Goal: Entertainment & Leisure: Consume media (video, audio)

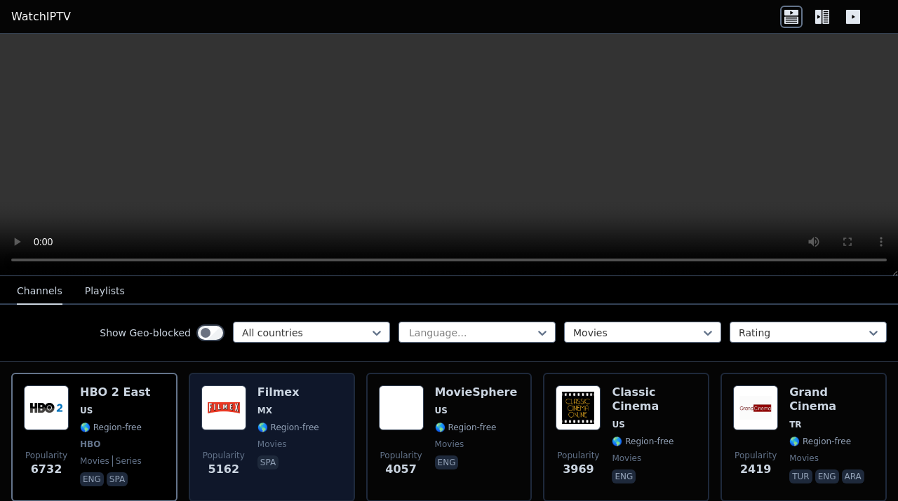
scroll to position [148, 0]
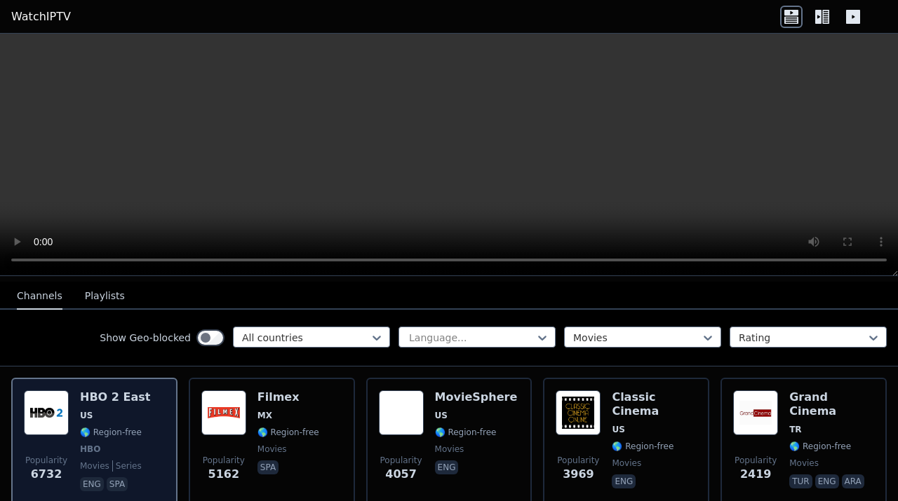
click at [128, 401] on h6 "HBO 2 East" at bounding box center [115, 398] width 70 height 14
click at [61, 419] on img at bounding box center [46, 413] width 45 height 45
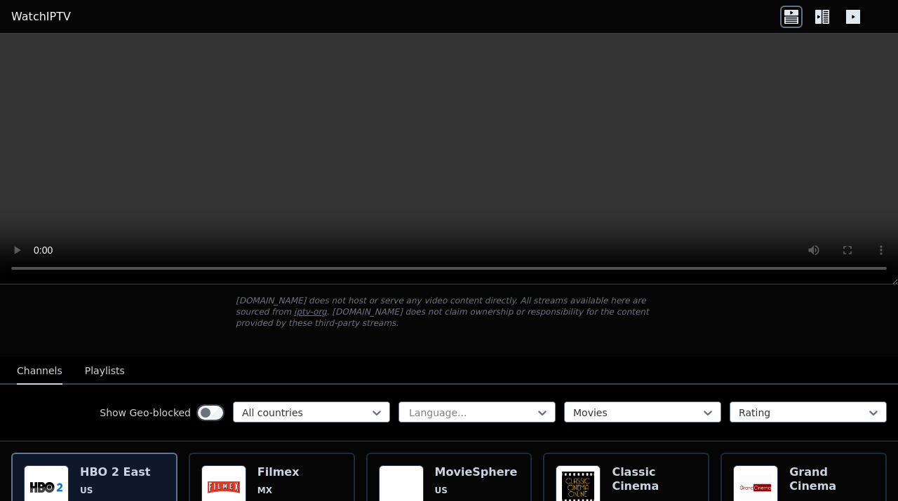
scroll to position [147, 0]
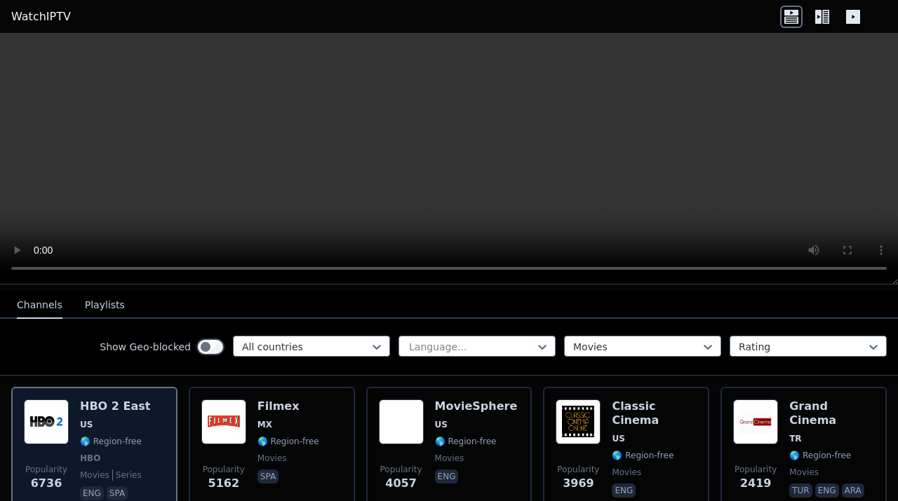
click at [114, 427] on span "US" at bounding box center [115, 424] width 70 height 11
click at [114, 416] on div "HBO 2 East US 🌎 Region-free HBO movies series eng spa" at bounding box center [115, 452] width 70 height 104
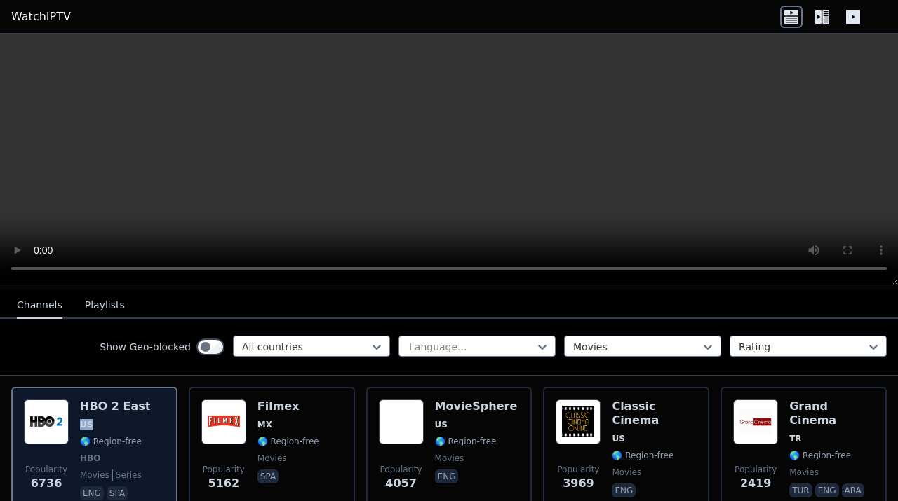
click at [114, 416] on div "HBO 2 East US 🌎 Region-free HBO movies series eng spa" at bounding box center [115, 452] width 70 height 104
click at [48, 412] on img at bounding box center [46, 422] width 45 height 45
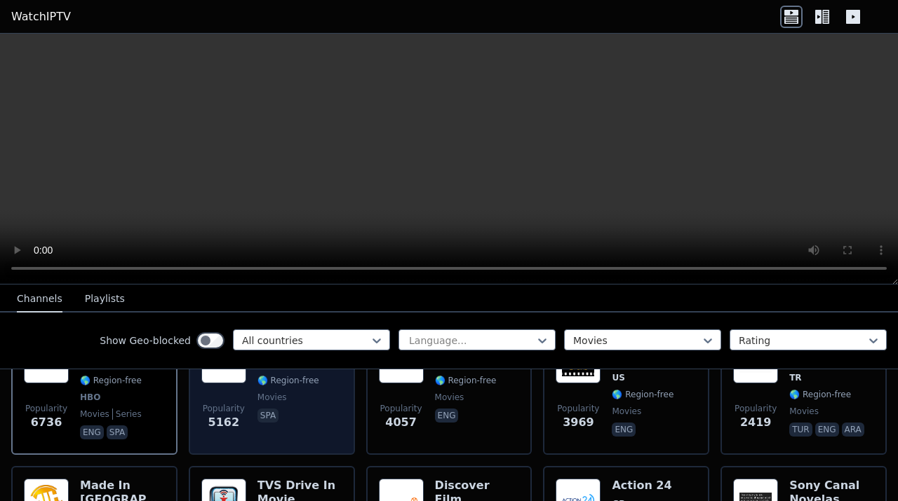
scroll to position [210, 0]
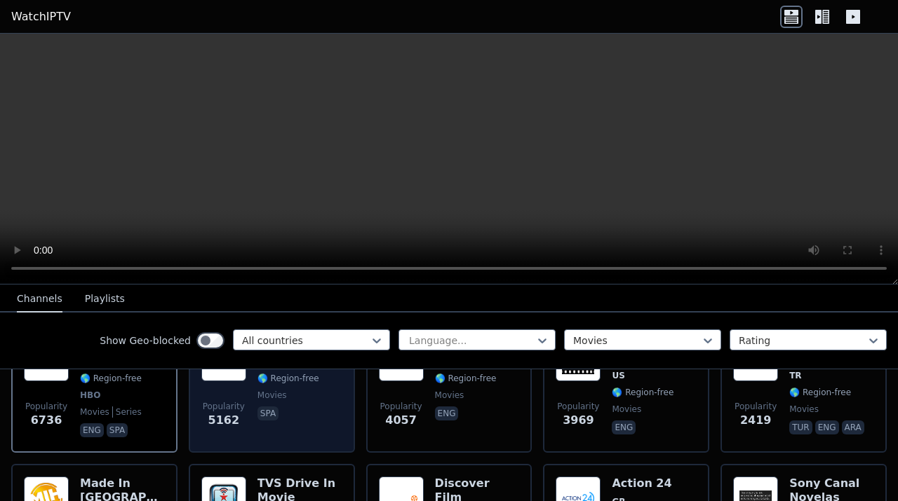
click at [227, 399] on span "Popularity 5162" at bounding box center [223, 415] width 45 height 45
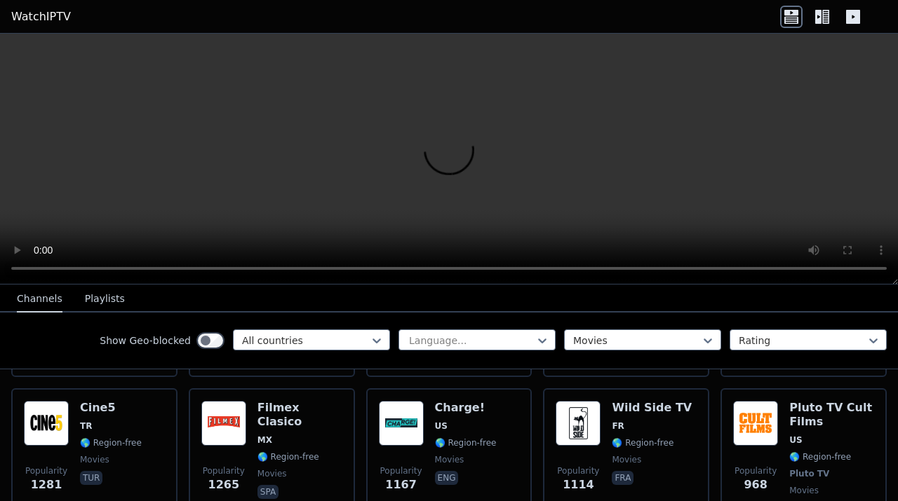
scroll to position [431, 0]
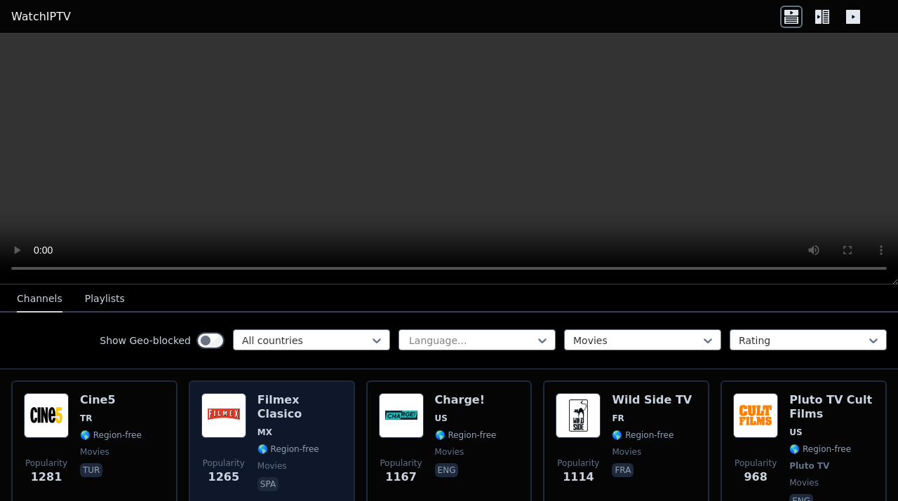
click at [231, 421] on img at bounding box center [223, 415] width 45 height 45
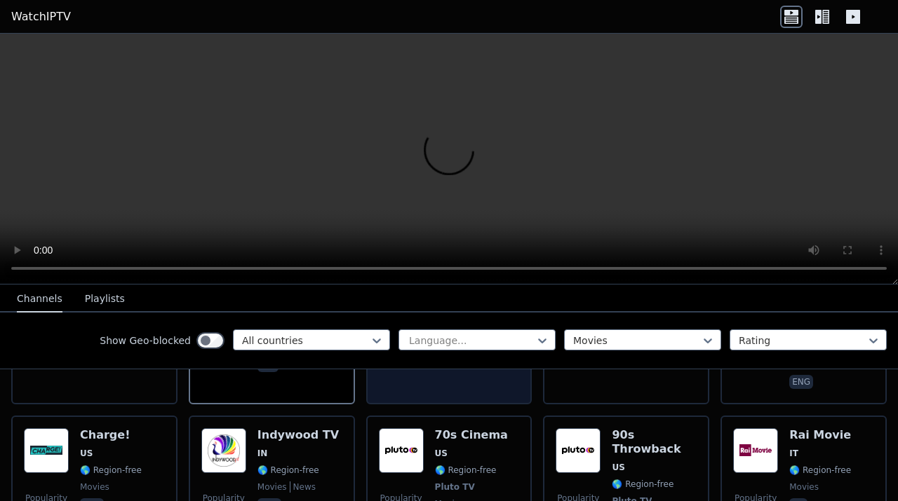
scroll to position [551, 0]
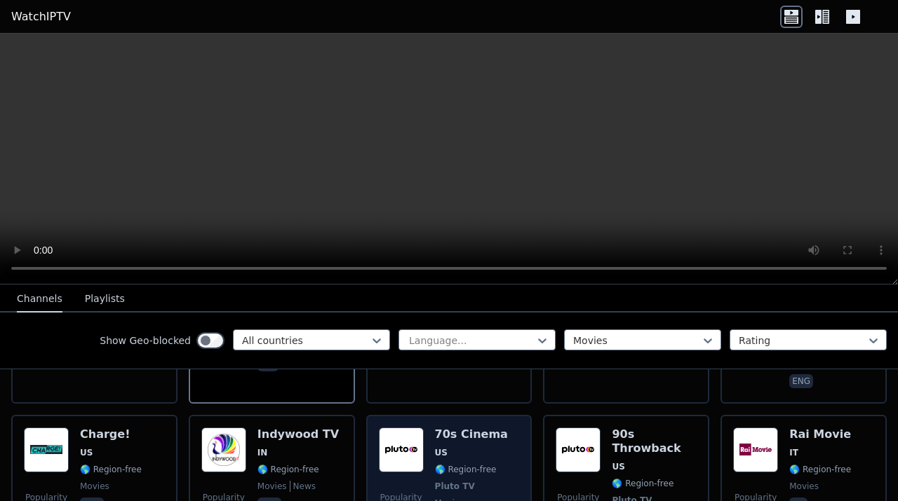
click at [421, 443] on img at bounding box center [401, 450] width 45 height 45
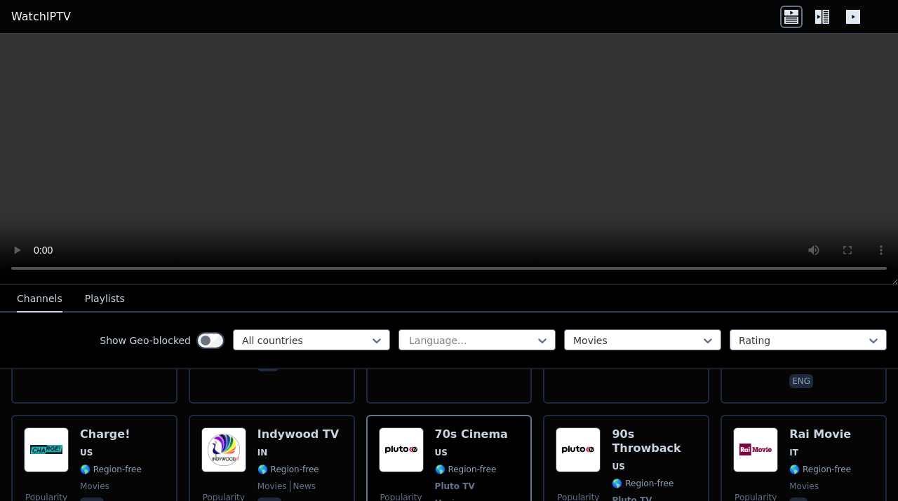
click at [38, 17] on link "WatchIPTV" at bounding box center [41, 16] width 60 height 17
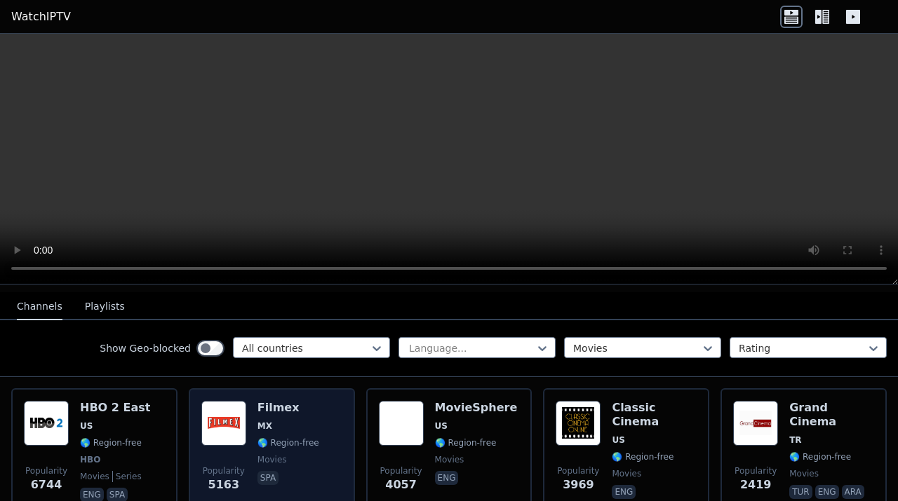
scroll to position [121, 0]
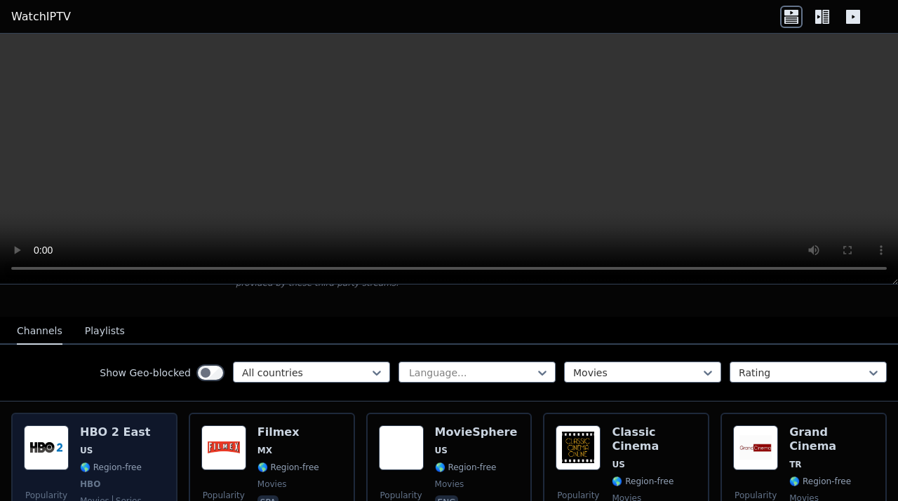
click at [66, 445] on img at bounding box center [46, 448] width 45 height 45
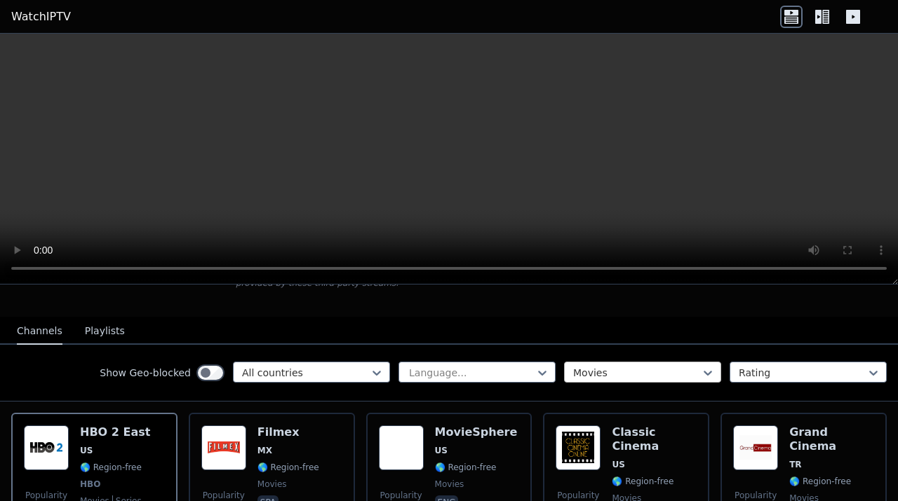
click at [590, 375] on div at bounding box center [637, 373] width 128 height 14
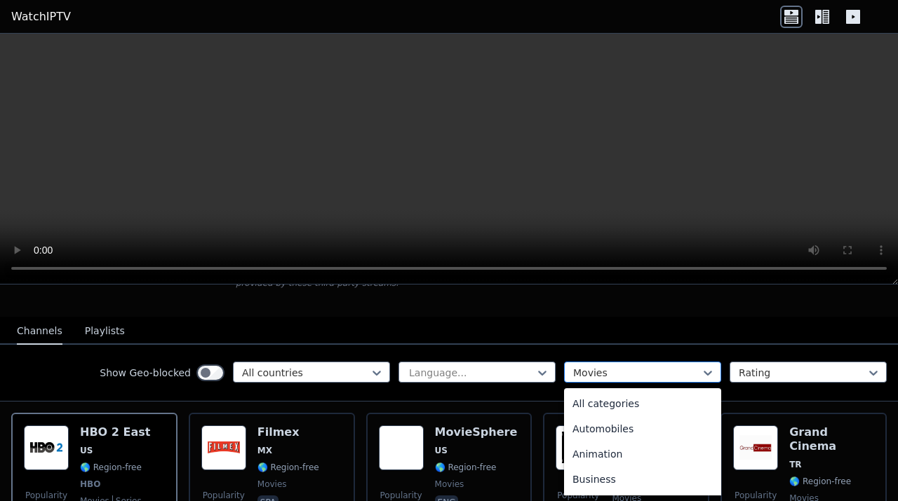
scroll to position [205, 0]
click at [354, 121] on video at bounding box center [449, 159] width 898 height 251
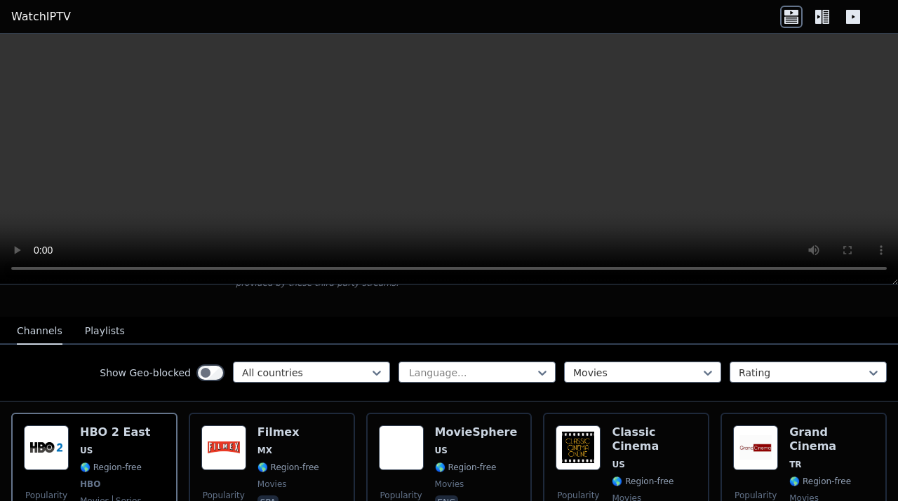
click at [354, 121] on video at bounding box center [449, 159] width 898 height 251
click at [623, 366] on div at bounding box center [637, 373] width 128 height 14
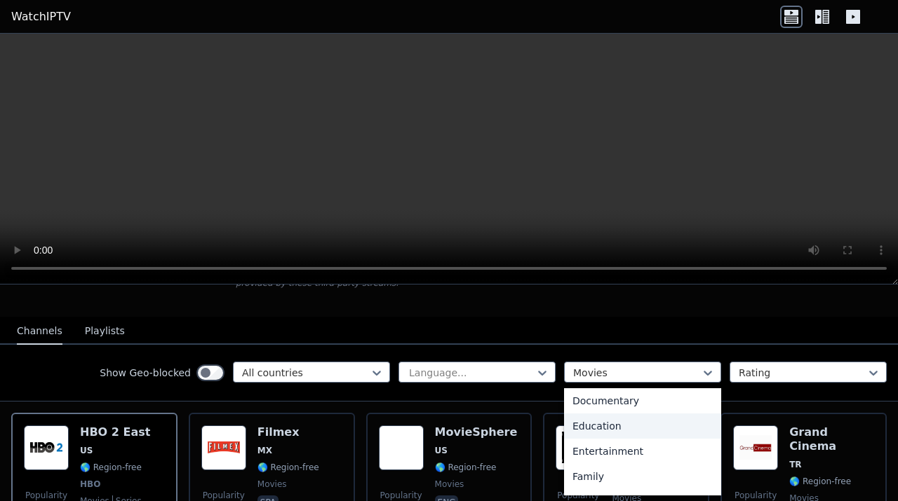
click at [618, 422] on div "Education" at bounding box center [642, 426] width 157 height 25
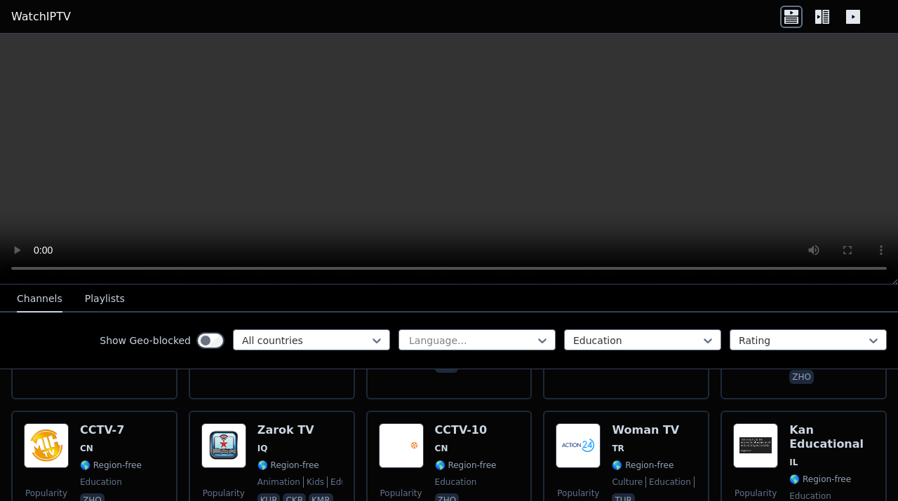
scroll to position [290, 0]
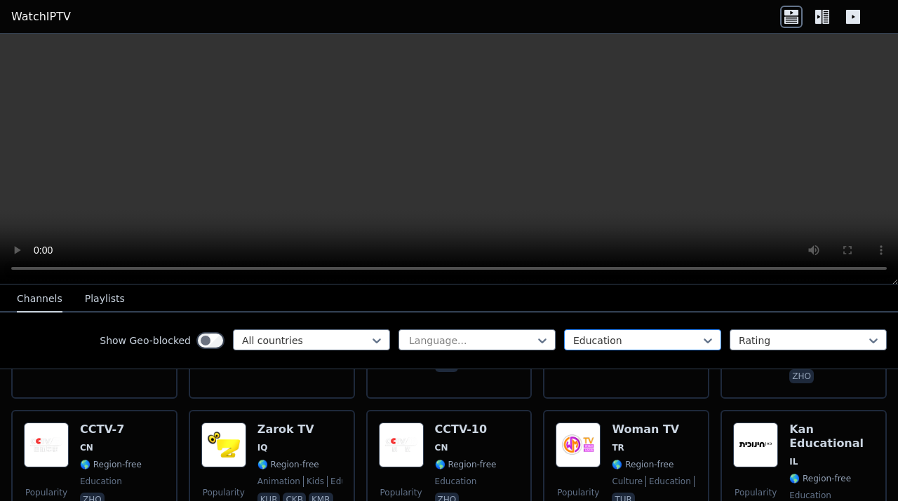
click at [604, 339] on div at bounding box center [637, 341] width 128 height 14
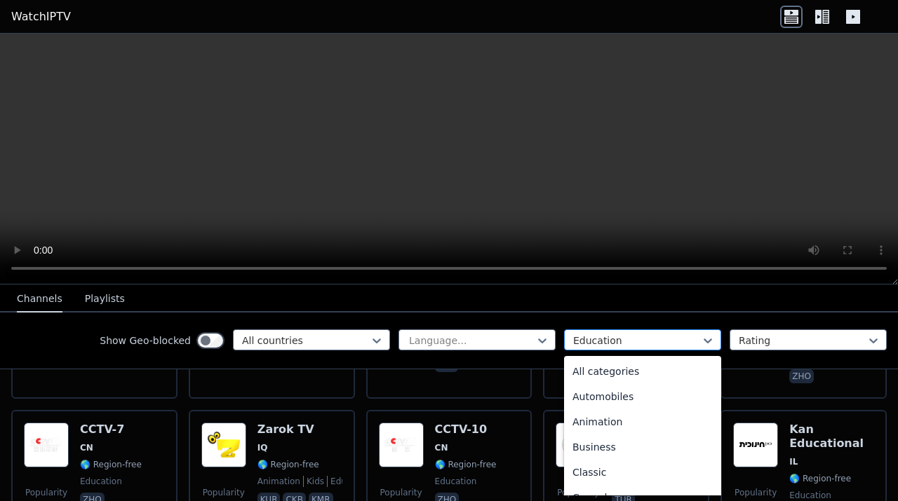
scroll to position [53, 0]
click at [602, 442] on div "Comedy" at bounding box center [642, 444] width 157 height 25
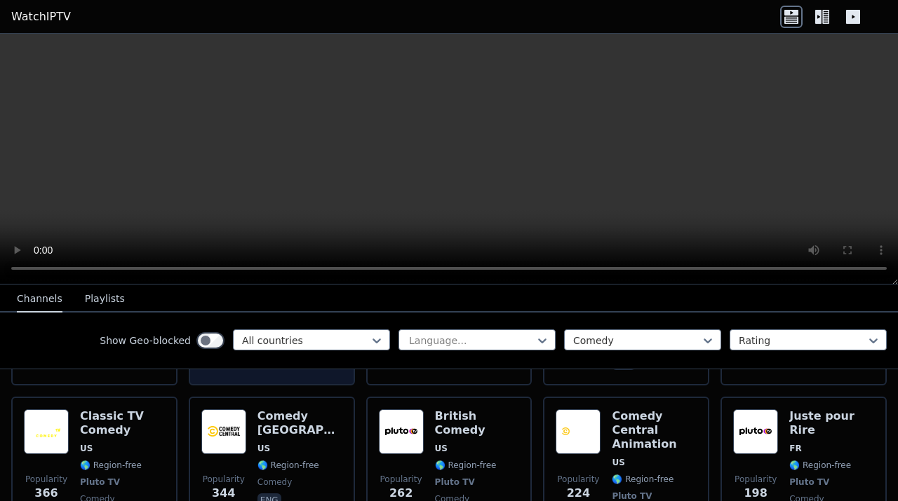
scroll to position [335, 0]
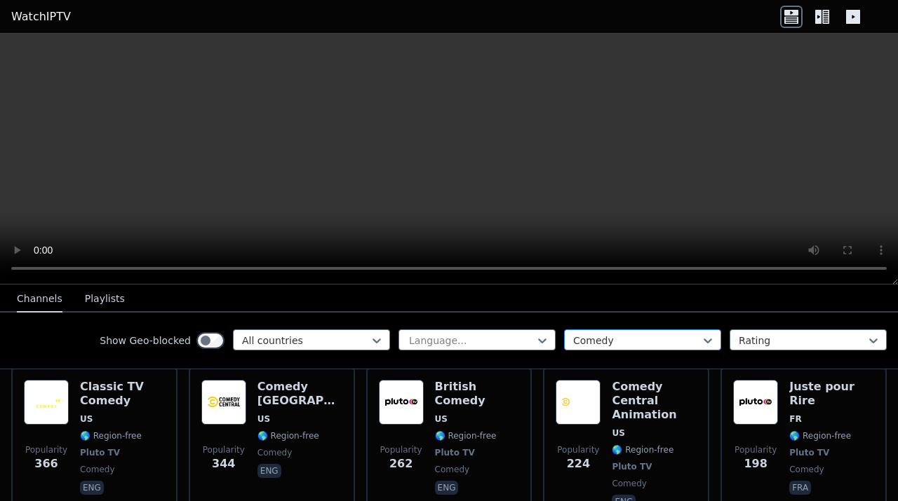
click at [613, 336] on div at bounding box center [637, 341] width 128 height 14
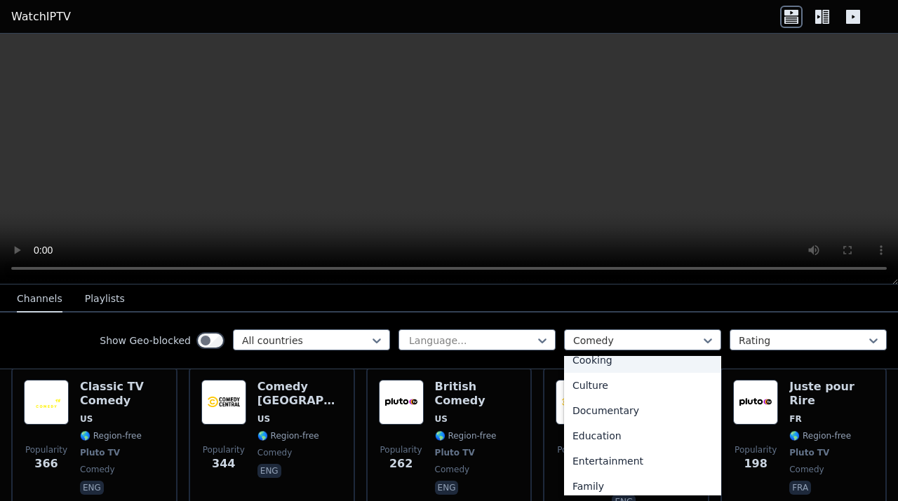
scroll to position [169, 0]
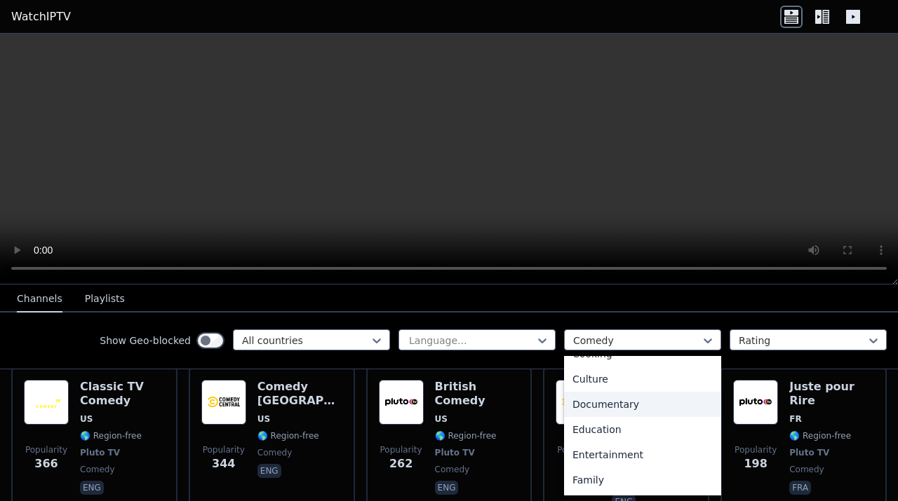
click at [617, 407] on div "Documentary" at bounding box center [642, 404] width 157 height 25
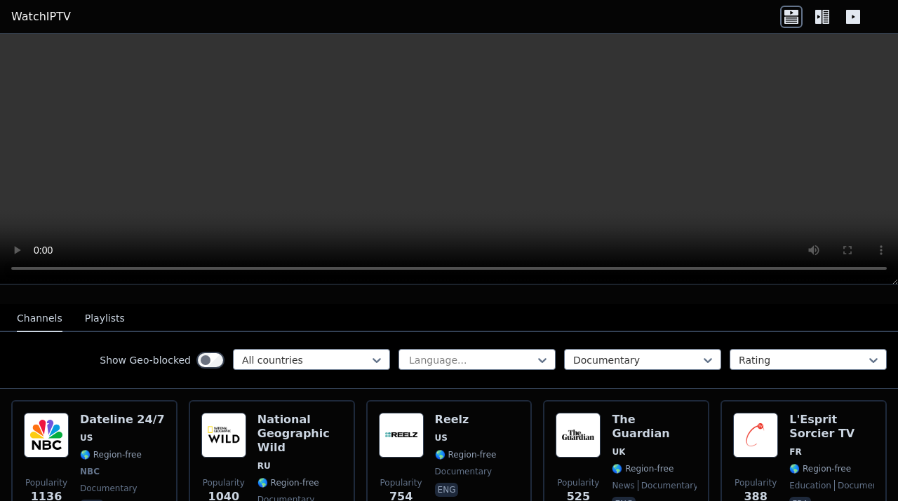
scroll to position [133, 0]
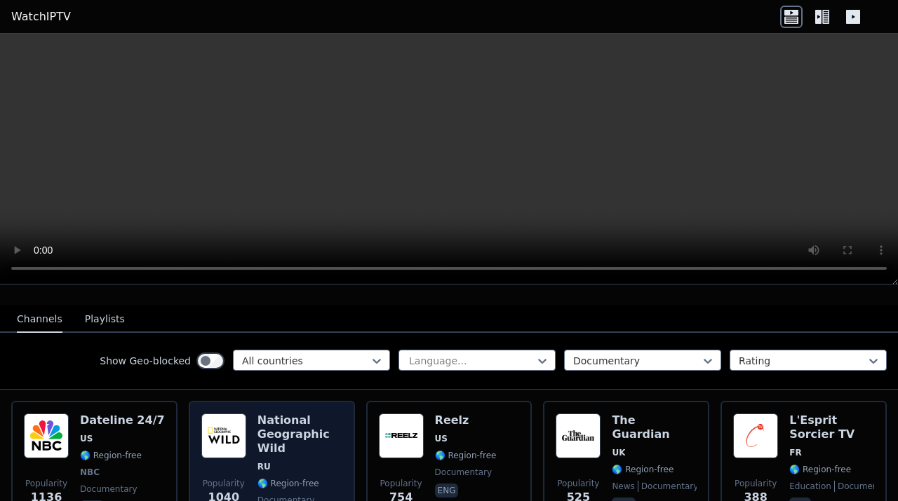
click at [293, 440] on h6 "National Geographic Wild" at bounding box center [299, 435] width 85 height 42
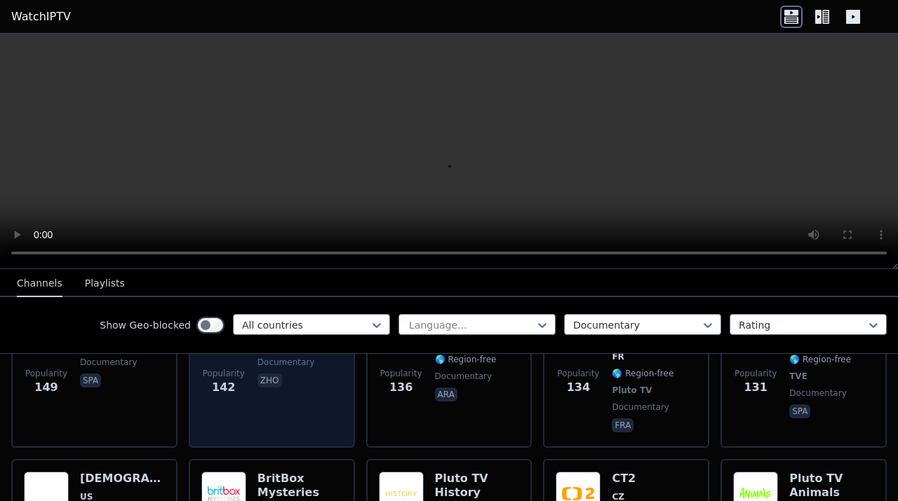
scroll to position [1046, 0]
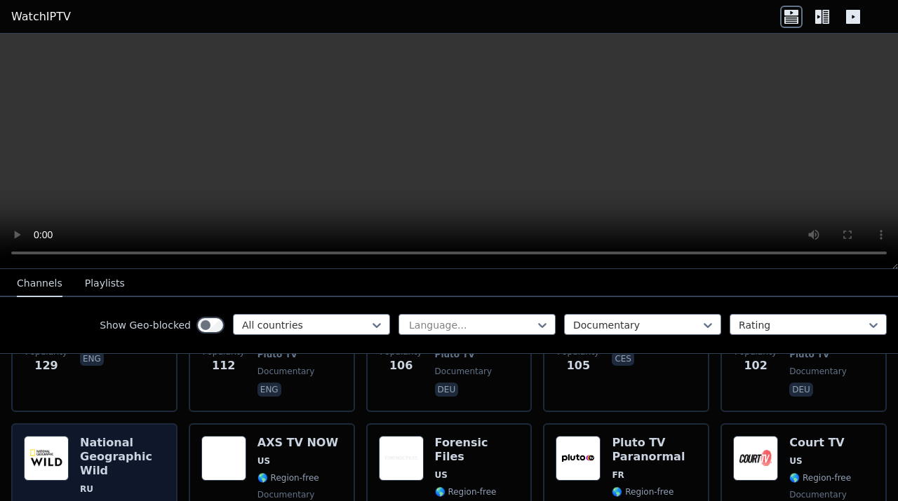
click at [100, 439] on h6 "National Geographic Wild" at bounding box center [122, 457] width 85 height 42
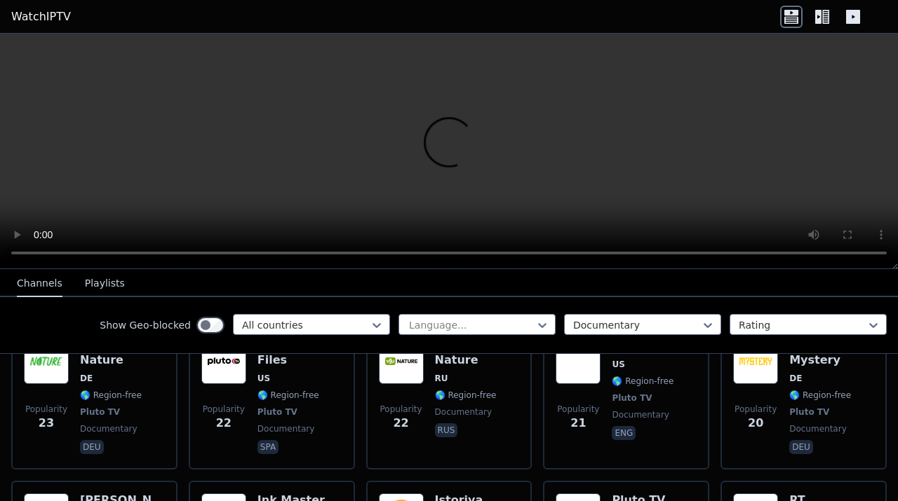
scroll to position [2880, 0]
